Goal: Information Seeking & Learning: Check status

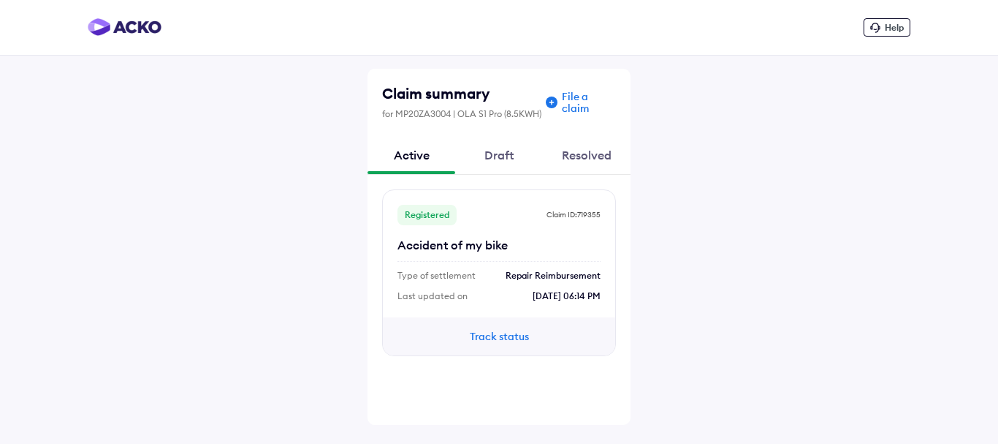
click at [500, 335] on button "Track status" at bounding box center [499, 336] width 88 height 16
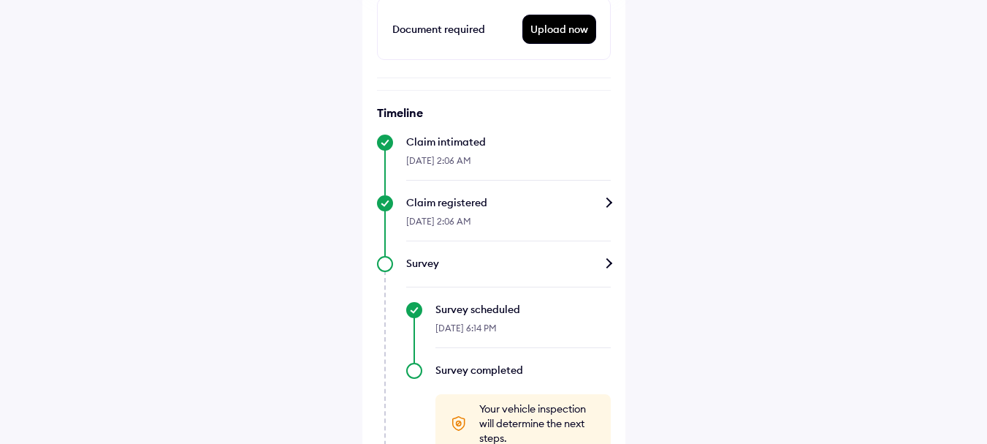
scroll to position [520, 0]
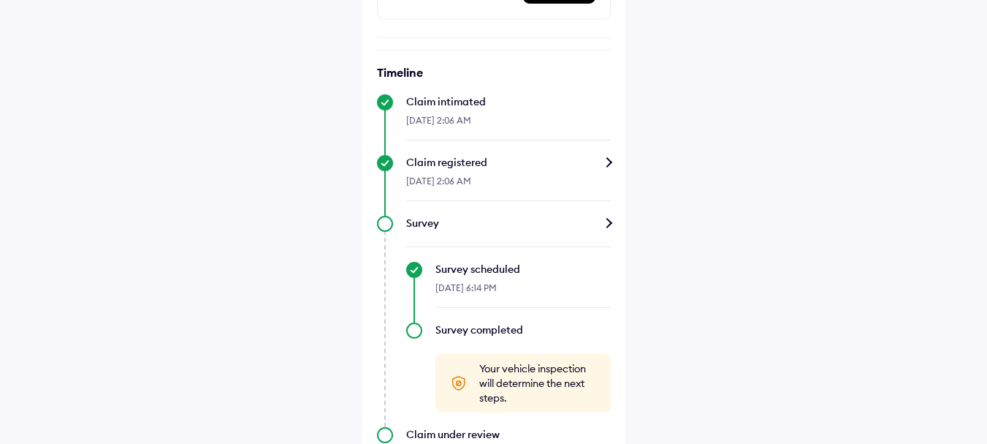
click at [595, 216] on div "Survey" at bounding box center [508, 223] width 205 height 15
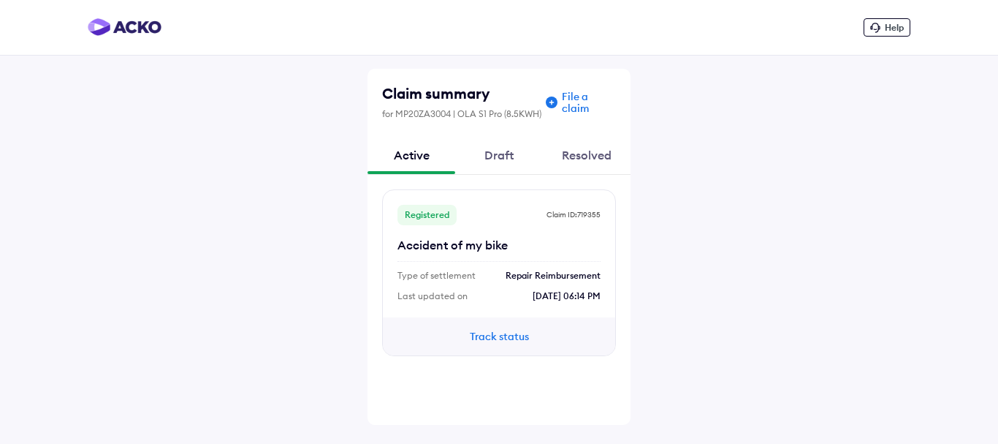
click at [498, 322] on div "Track status" at bounding box center [499, 336] width 232 height 38
click at [502, 340] on button "Track status" at bounding box center [499, 336] width 88 height 16
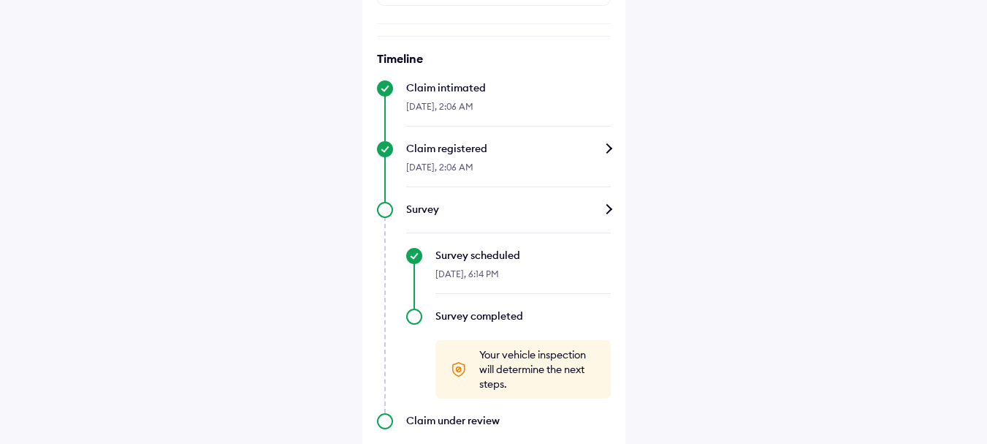
scroll to position [520, 0]
click at [598, 140] on div "Claim registered" at bounding box center [508, 147] width 205 height 15
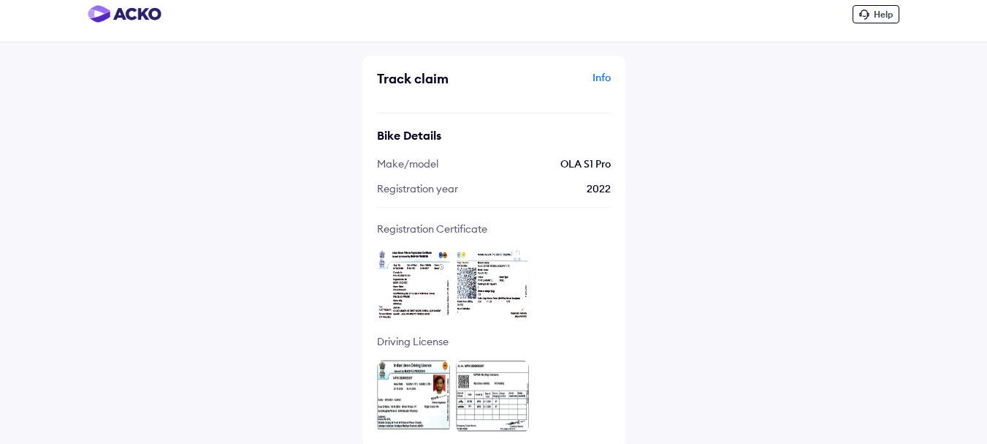
scroll to position [17, 0]
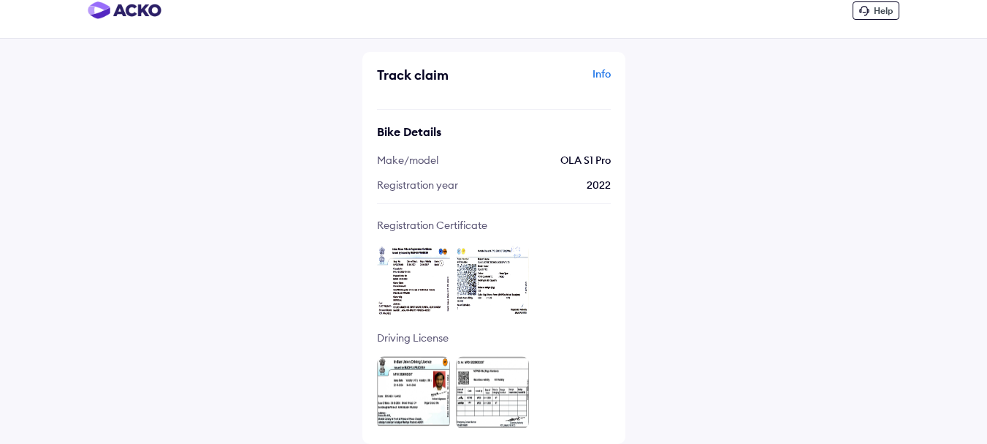
click at [404, 388] on img at bounding box center [413, 392] width 73 height 73
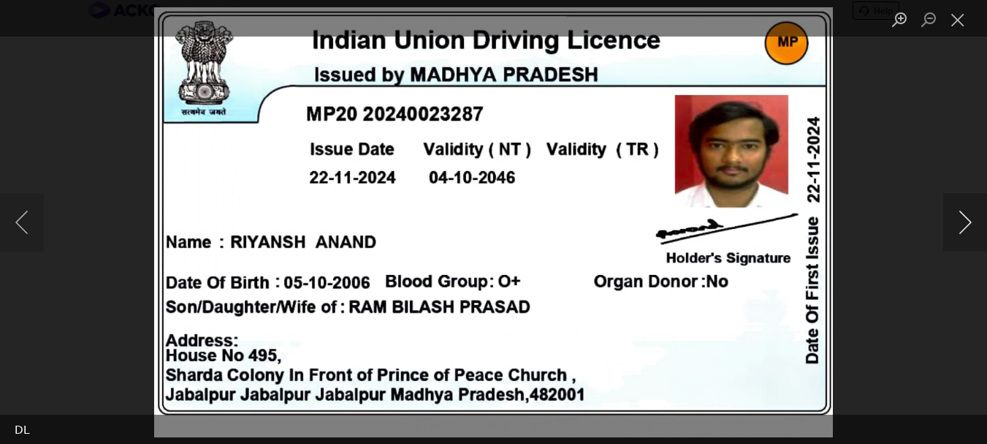
click at [971, 210] on button "Next image" at bounding box center [965, 222] width 44 height 58
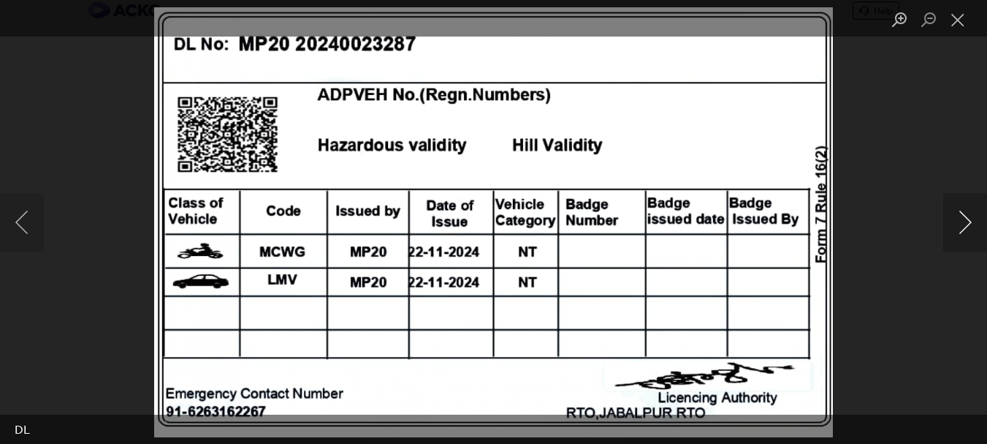
click at [969, 202] on button "Next image" at bounding box center [965, 222] width 44 height 58
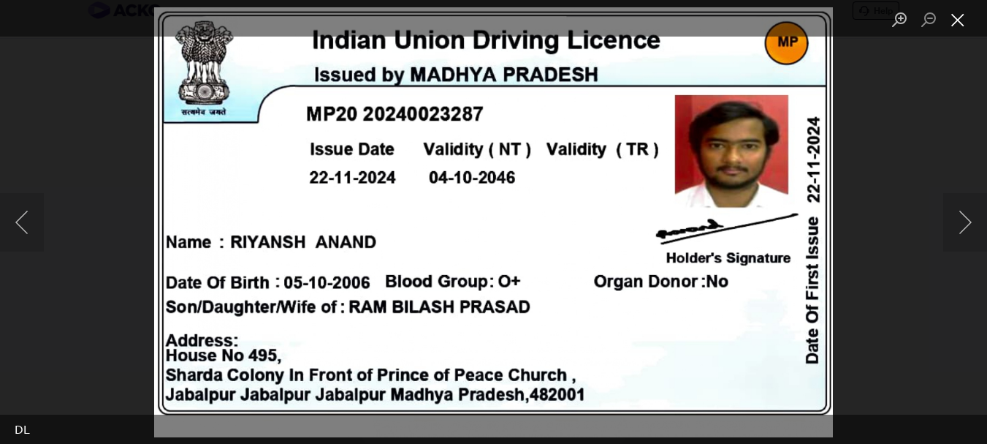
click at [958, 23] on button "Close lightbox" at bounding box center [957, 20] width 29 height 26
